Goal: Contribute content

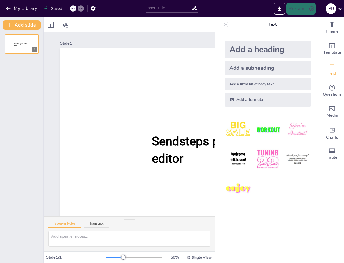
type input "New Sendsteps"
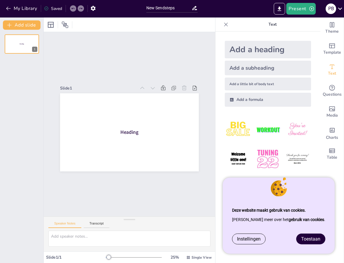
click at [279, 50] on div "Add a heading" at bounding box center [268, 49] width 86 height 17
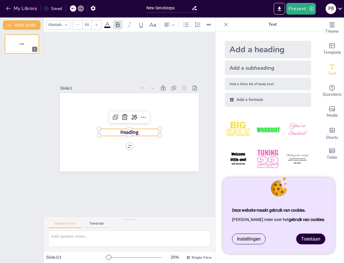
click at [136, 132] on span "Heading" at bounding box center [129, 132] width 18 height 7
click at [136, 134] on p at bounding box center [129, 132] width 61 height 7
click at [135, 131] on p at bounding box center [129, 132] width 61 height 7
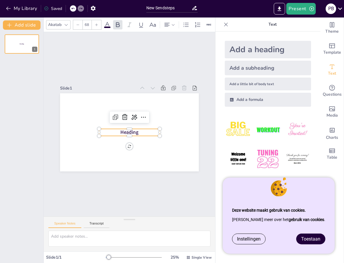
click at [135, 131] on p at bounding box center [129, 132] width 61 height 7
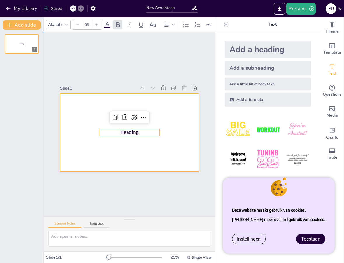
click at [151, 154] on div at bounding box center [129, 132] width 139 height 78
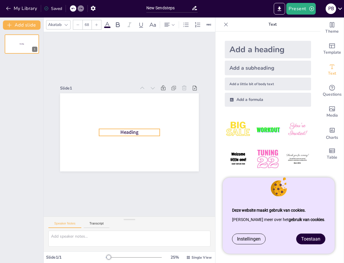
click at [130, 131] on p at bounding box center [129, 132] width 61 height 7
click at [124, 115] on icon at bounding box center [124, 117] width 5 height 6
click at [131, 135] on span "Heading" at bounding box center [129, 132] width 18 height 7
drag, startPoint x: 122, startPoint y: 133, endPoint x: 125, endPoint y: 131, distance: 4.3
click at [125, 131] on span "Heading" at bounding box center [133, 132] width 18 height 7
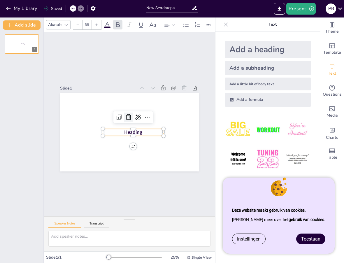
click at [126, 115] on icon at bounding box center [128, 117] width 5 height 6
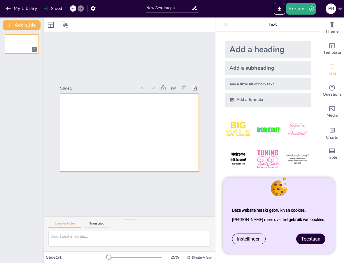
click at [126, 125] on div at bounding box center [129, 132] width 139 height 78
click at [247, 49] on div "Add a heading" at bounding box center [268, 49] width 86 height 17
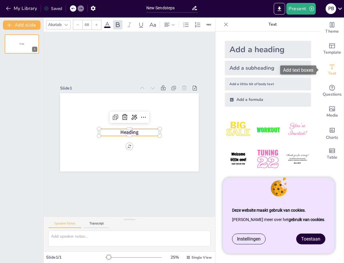
click at [330, 66] on icon "Add text boxes" at bounding box center [332, 66] width 4 height 4
click at [142, 133] on p "Heading" at bounding box center [129, 132] width 61 height 7
click at [133, 132] on span "Heading" at bounding box center [129, 132] width 18 height 7
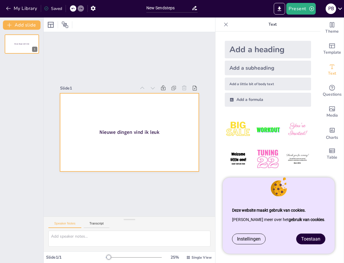
drag, startPoint x: 252, startPoint y: 80, endPoint x: 224, endPoint y: 82, distance: 27.8
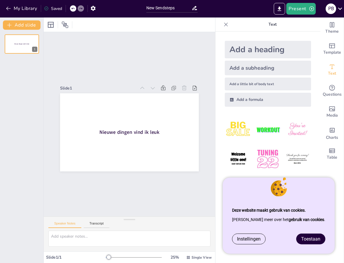
click at [244, 82] on div "Add a little bit of body text" at bounding box center [268, 84] width 86 height 13
drag, startPoint x: 143, startPoint y: 129, endPoint x: 152, endPoint y: 137, distance: 11.5
click at [152, 137] on div "Nieuwe dingen vind ik leuk Body text" at bounding box center [129, 132] width 139 height 78
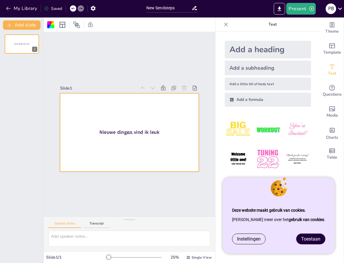
click at [314, 241] on span "Toestaan" at bounding box center [310, 239] width 19 height 6
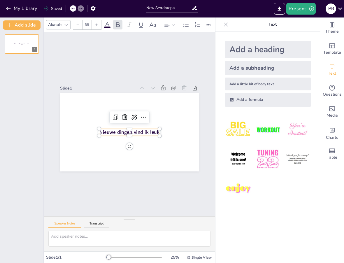
click at [124, 135] on span "Nieuwe dingen vind ik leuk" at bounding box center [129, 132] width 60 height 7
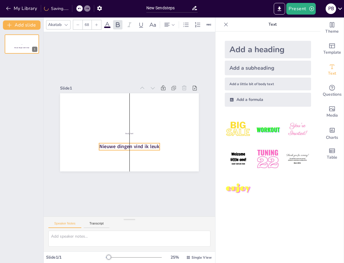
drag, startPoint x: 129, startPoint y: 132, endPoint x: 128, endPoint y: 145, distance: 13.4
click at [128, 145] on span "Nieuwe dingen vind ik leuk" at bounding box center [129, 146] width 60 height 7
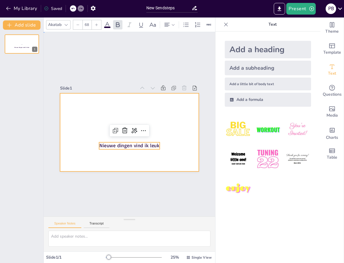
click at [157, 132] on div at bounding box center [129, 132] width 139 height 78
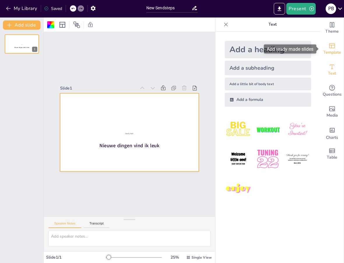
click at [333, 44] on icon "Add ready made slides" at bounding box center [331, 45] width 7 height 7
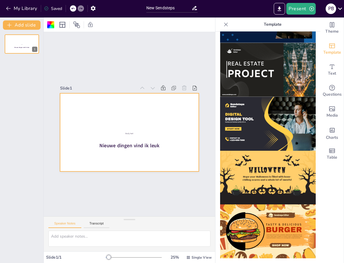
scroll to position [532, 0]
click at [332, 26] on icon "Change the overall theme" at bounding box center [332, 24] width 4 height 5
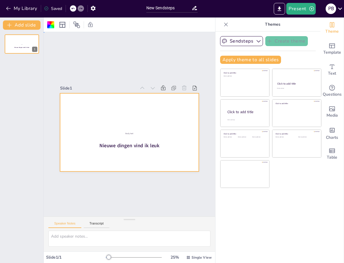
click at [135, 66] on div "Slide 1 Nieuwe dingen vind ik leuk Body text" at bounding box center [129, 124] width 171 height 184
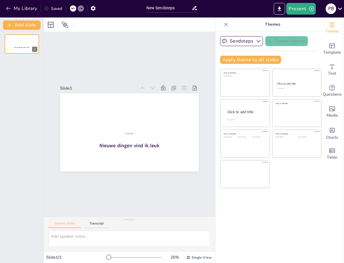
click at [226, 24] on icon at bounding box center [226, 24] width 4 height 4
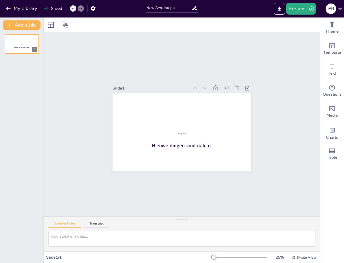
click at [71, 8] on div at bounding box center [73, 8] width 6 height 6
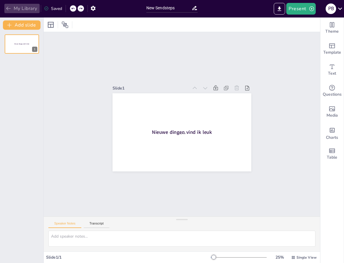
click at [15, 7] on button "My Library" at bounding box center [21, 8] width 35 height 9
